Goal: Information Seeking & Learning: Learn about a topic

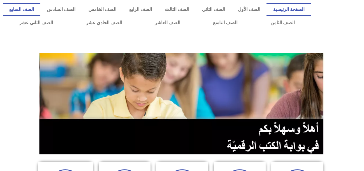
click at [40, 7] on link "الصف السابع" at bounding box center [21, 9] width 37 height 13
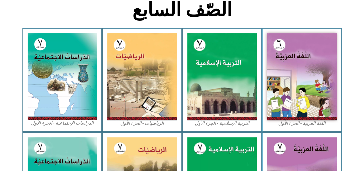
scroll to position [150, 0]
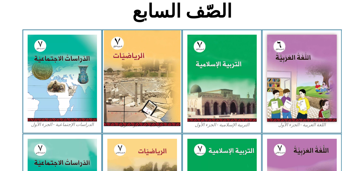
click at [160, 90] on img at bounding box center [142, 78] width 77 height 96
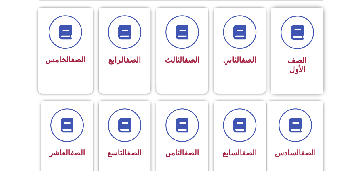
scroll to position [161, 0]
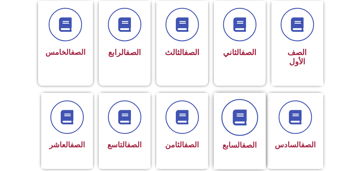
click at [242, 109] on icon at bounding box center [240, 117] width 16 height 16
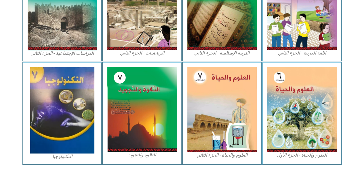
scroll to position [343, 0]
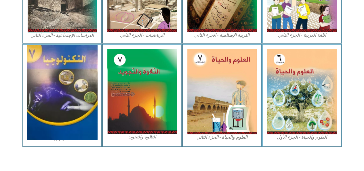
click at [68, 73] on img at bounding box center [62, 92] width 71 height 95
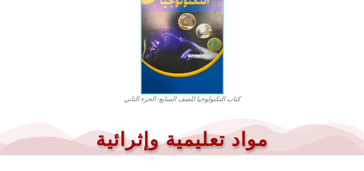
scroll to position [196, 0]
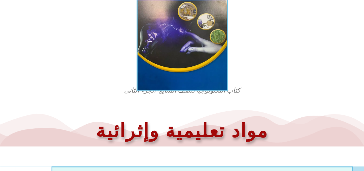
click at [171, 24] on img at bounding box center [182, 30] width 91 height 122
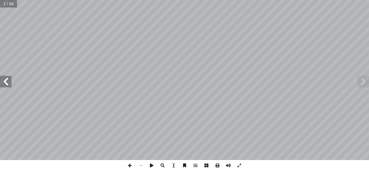
click at [2, 80] on span at bounding box center [6, 82] width 12 height 12
